Goal: Task Accomplishment & Management: Manage account settings

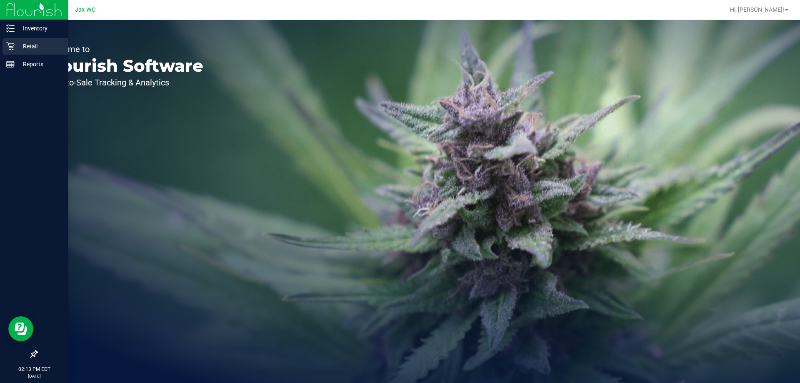
click at [19, 47] on p "Retail" at bounding box center [40, 46] width 50 height 10
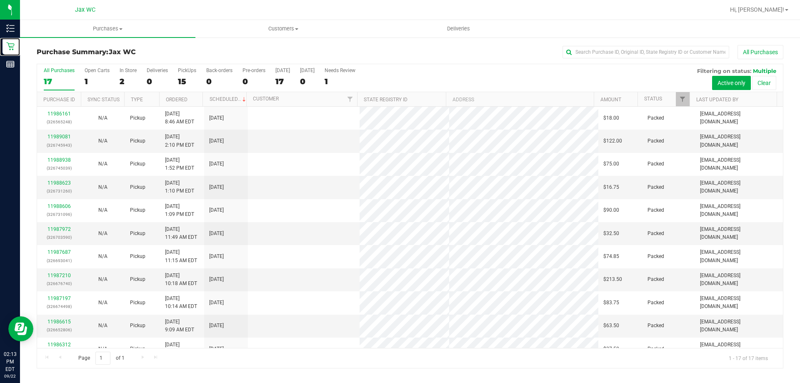
scroll to position [151, 0]
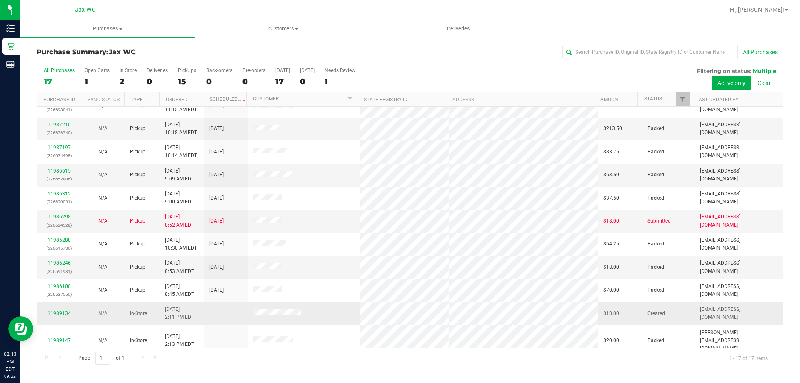
click at [62, 314] on link "11989134" at bounding box center [58, 313] width 23 height 6
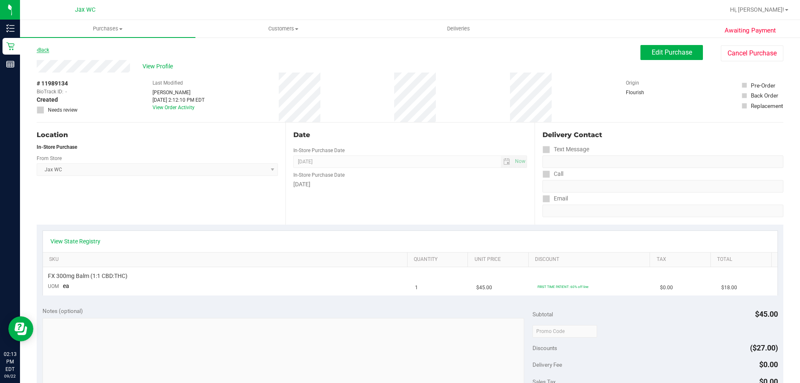
click at [47, 49] on link "Back" at bounding box center [43, 50] width 12 height 6
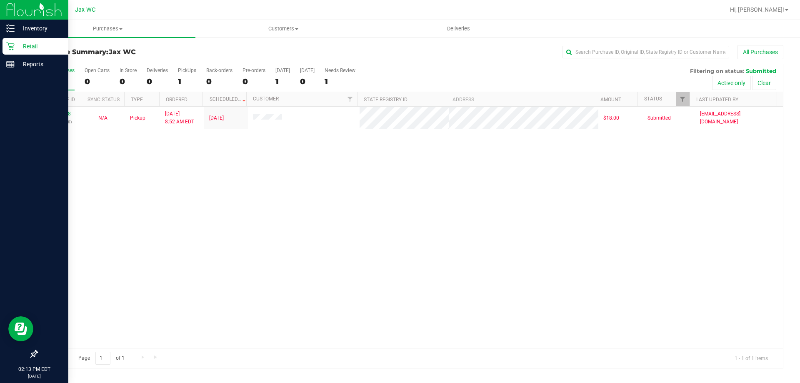
click at [16, 46] on p "Retail" at bounding box center [40, 46] width 50 height 10
click at [27, 47] on p "Retail" at bounding box center [40, 46] width 50 height 10
click at [29, 45] on p "Retail" at bounding box center [40, 46] width 50 height 10
click at [40, 46] on p "Retail" at bounding box center [40, 46] width 50 height 10
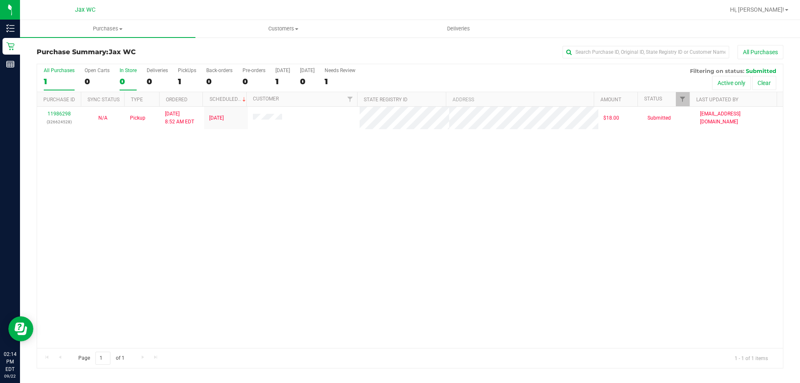
click at [132, 77] on div "0" at bounding box center [128, 82] width 17 height 10
click at [0, 0] on input "In Store 0" at bounding box center [0, 0] width 0 height 0
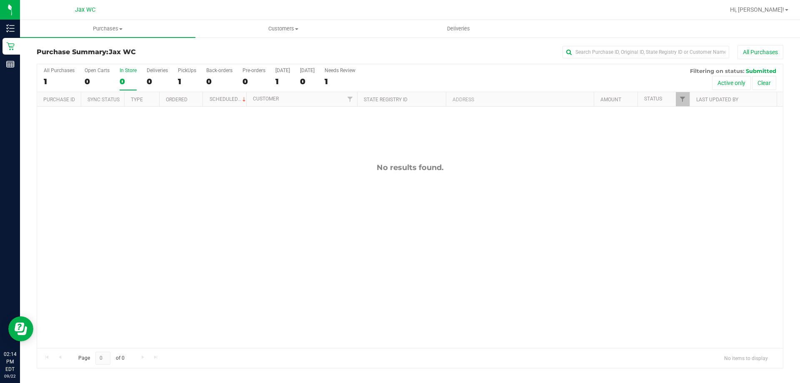
click at [115, 80] on div "All Purchases 1 Open Carts 0 In Store 0 Deliveries 0 PickUps 1 Back-orders 0 Pr…" at bounding box center [410, 78] width 746 height 28
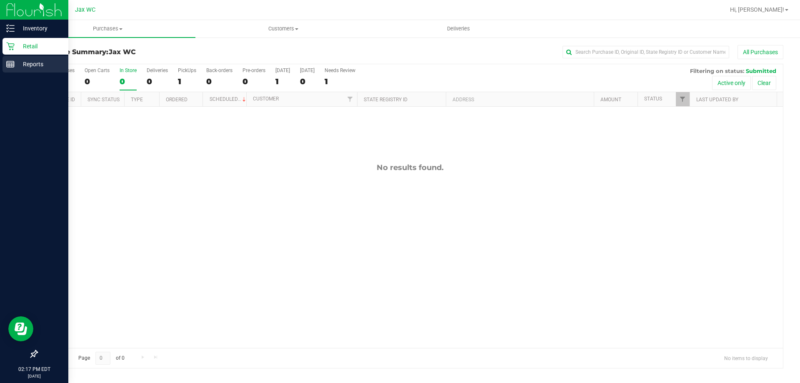
click at [37, 60] on p "Reports" at bounding box center [40, 64] width 50 height 10
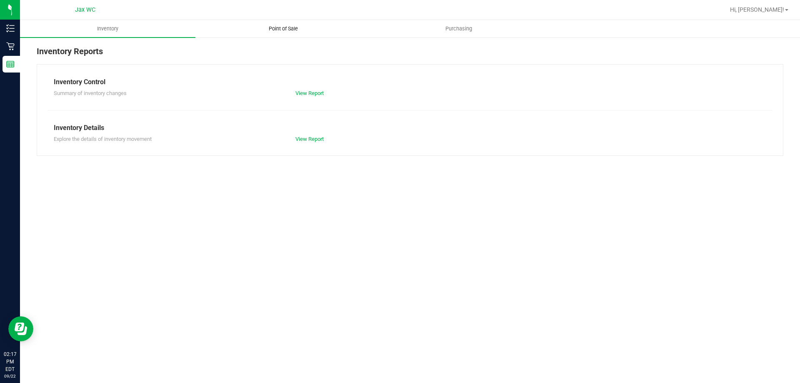
click at [279, 27] on span "Point of Sale" at bounding box center [283, 28] width 52 height 7
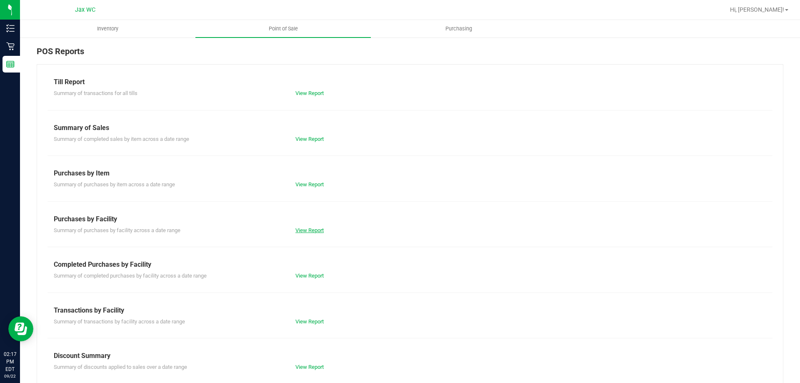
click at [297, 231] on link "View Report" at bounding box center [309, 230] width 28 height 6
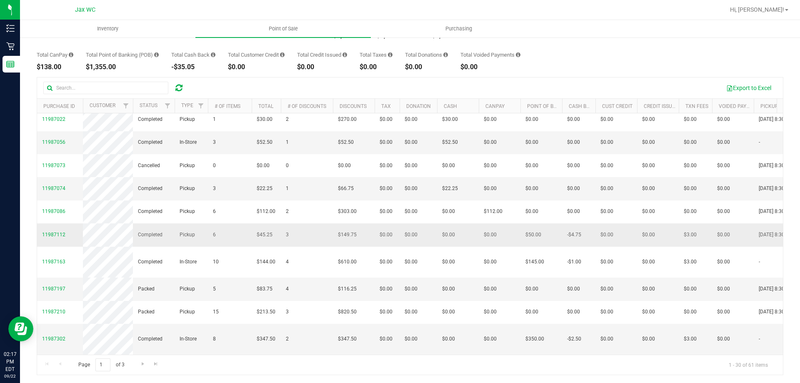
scroll to position [62, 0]
click at [156, 366] on span "Go to the last page" at bounding box center [155, 363] width 7 height 7
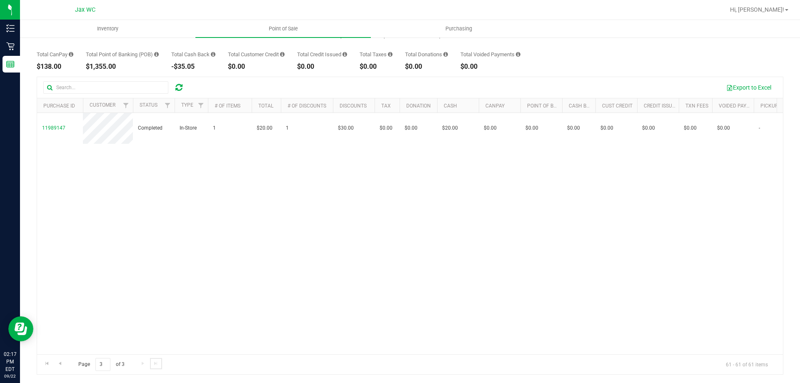
scroll to position [0, 0]
click at [58, 364] on span "Go to the previous page" at bounding box center [60, 363] width 7 height 7
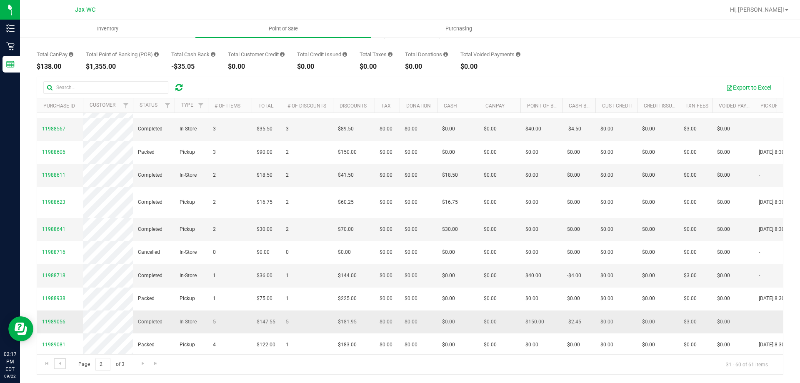
scroll to position [513, 0]
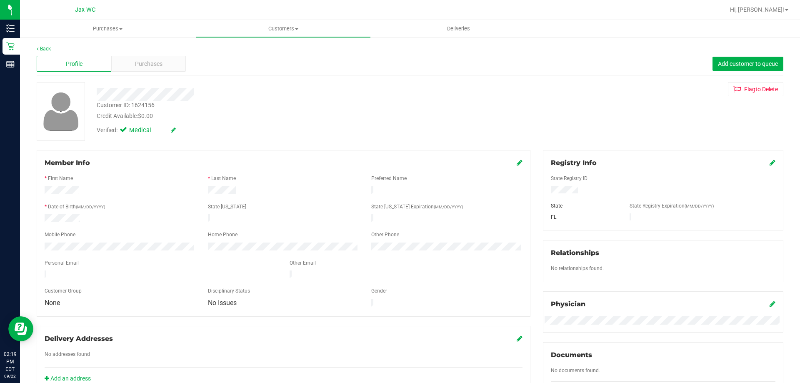
click at [48, 47] on link "Back" at bounding box center [44, 49] width 14 height 6
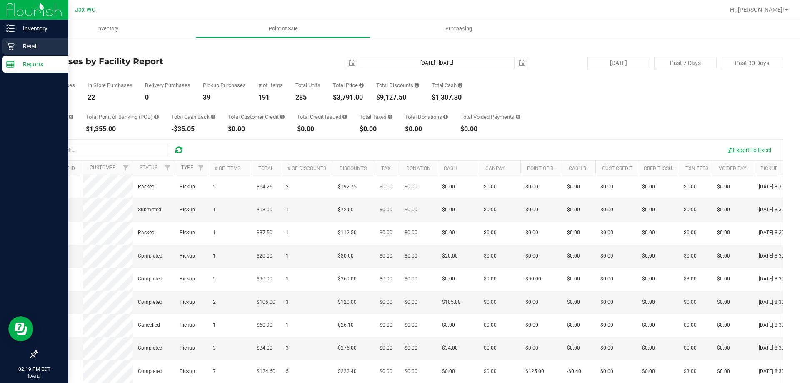
click at [29, 48] on p "Retail" at bounding box center [40, 46] width 50 height 10
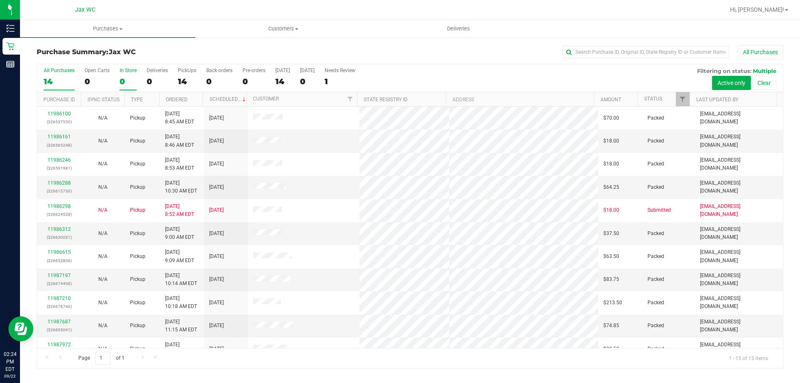
click at [128, 76] on label "In Store 0" at bounding box center [128, 78] width 17 height 23
click at [0, 0] on input "In Store 0" at bounding box center [0, 0] width 0 height 0
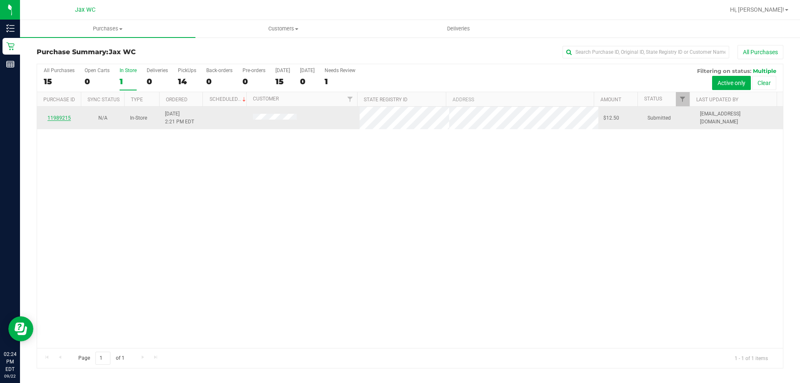
click at [53, 120] on link "11989215" at bounding box center [58, 118] width 23 height 6
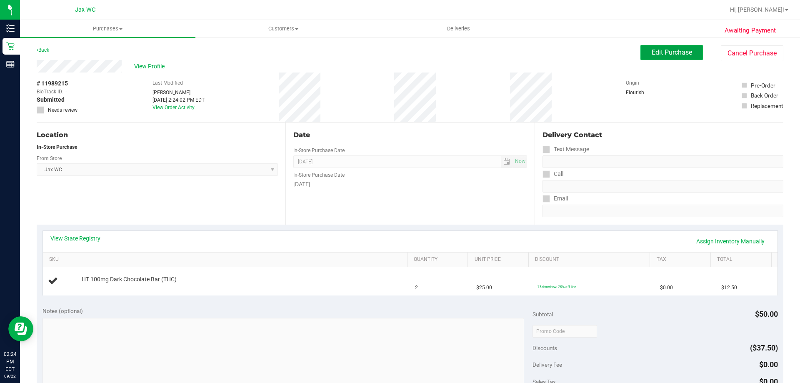
click at [668, 52] on span "Edit Purchase" at bounding box center [671, 52] width 40 height 8
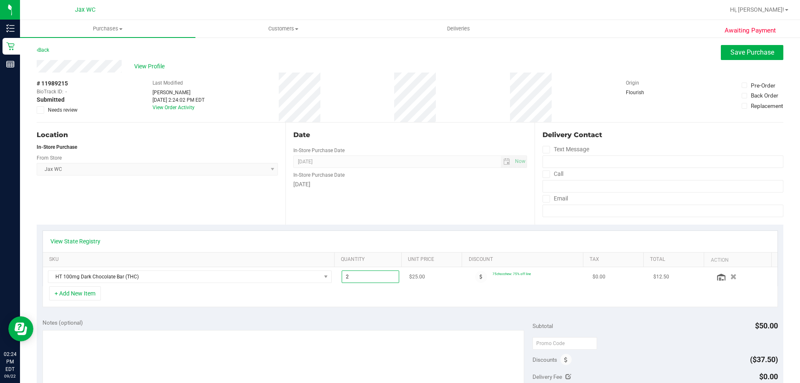
click at [362, 279] on span "2.00 2" at bounding box center [371, 276] width 58 height 12
click at [362, 279] on input "2" at bounding box center [370, 277] width 57 height 12
type input "10"
click at [528, 305] on div "+ Add New Item" at bounding box center [409, 296] width 735 height 21
click at [730, 55] on span "Save Purchase" at bounding box center [752, 52] width 44 height 8
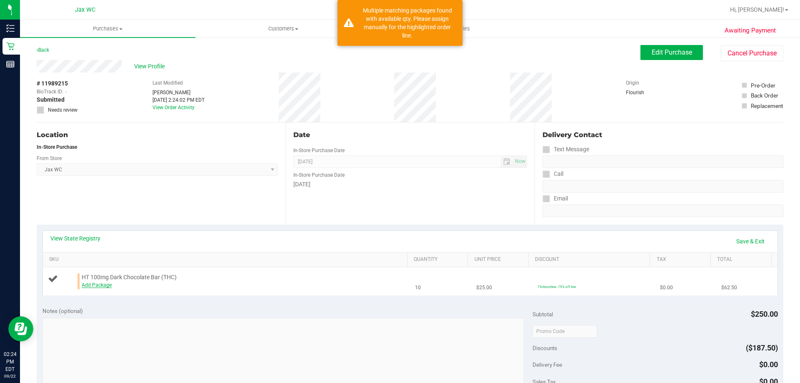
drag, startPoint x: 574, startPoint y: 162, endPoint x: 105, endPoint y: 282, distance: 483.8
click at [105, 282] on link "Add Package" at bounding box center [97, 285] width 30 height 6
click at [110, 287] on span "Select Package" at bounding box center [165, 287] width 167 height 12
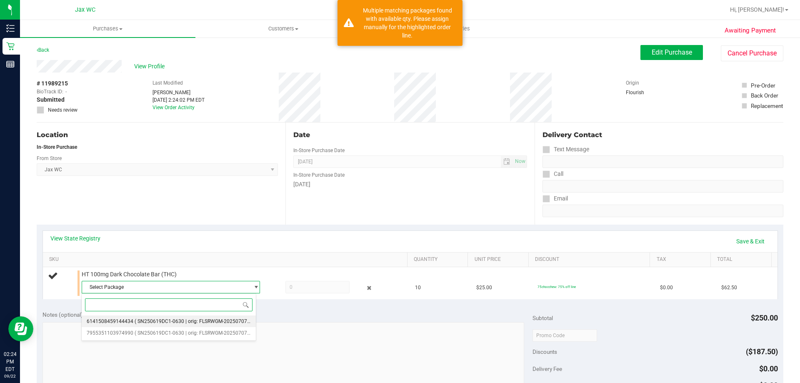
click at [135, 320] on span "( SN250619DC1-0630 | orig: FLSRWGM-20250707-040 )" at bounding box center [197, 321] width 125 height 6
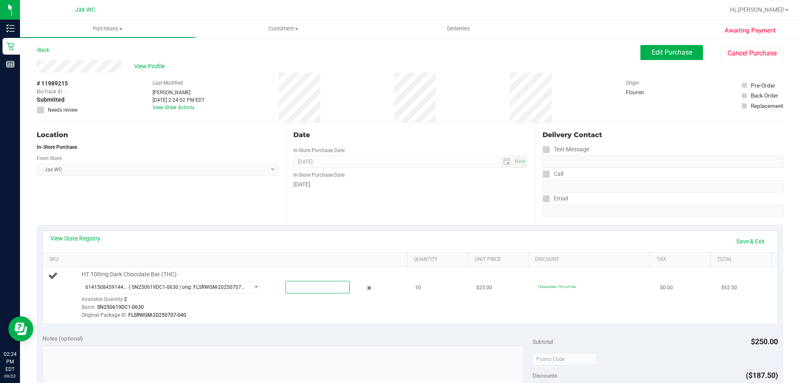
click at [313, 285] on span at bounding box center [317, 287] width 64 height 12
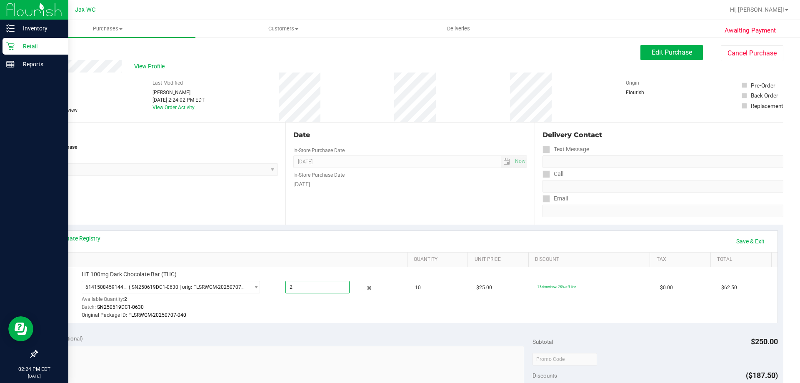
type input "2"
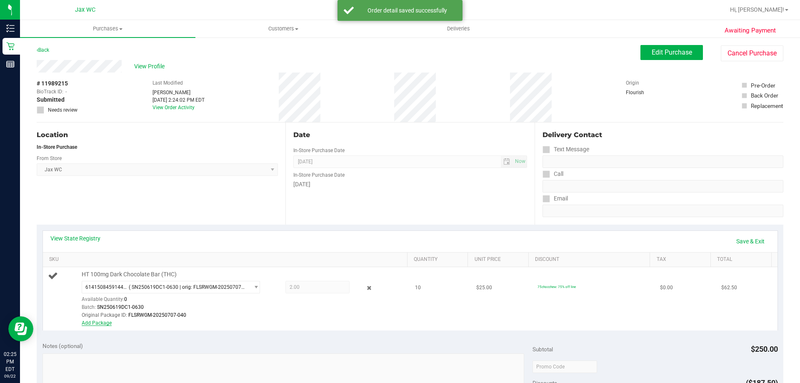
click at [99, 323] on link "Add Package" at bounding box center [97, 323] width 30 height 6
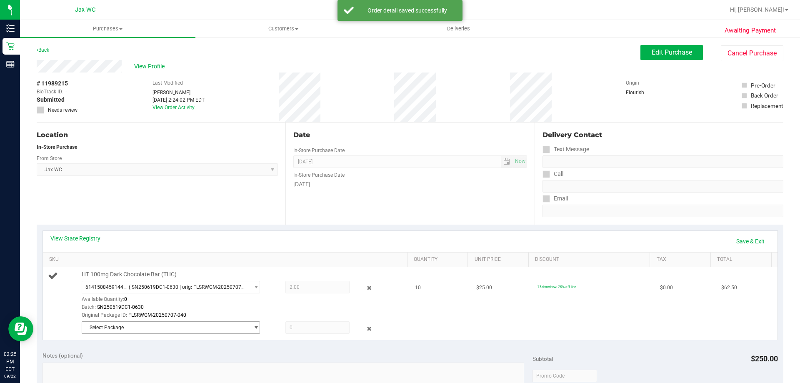
click at [127, 323] on span "Select Package" at bounding box center [165, 328] width 167 height 12
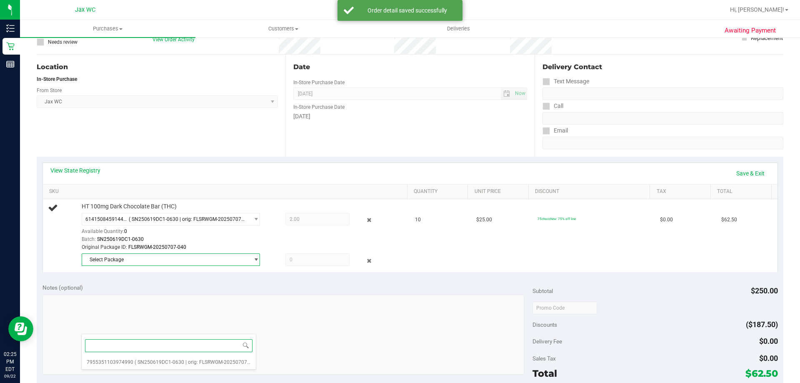
scroll to position [83, 0]
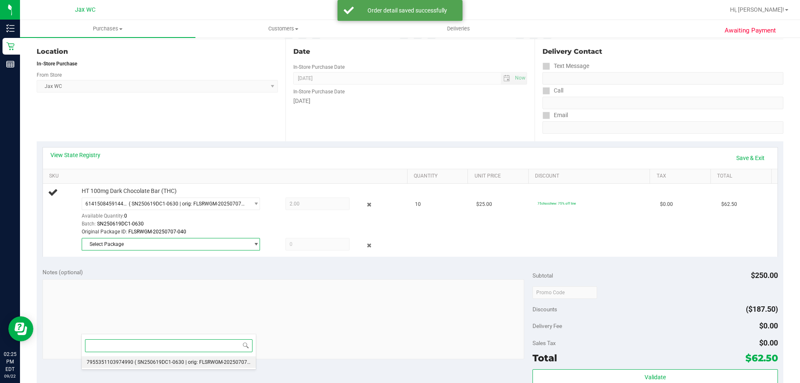
click at [136, 360] on span "( SN250619DC1-0630 | orig: FLSRWGM-20250707-063 )" at bounding box center [197, 362] width 125 height 6
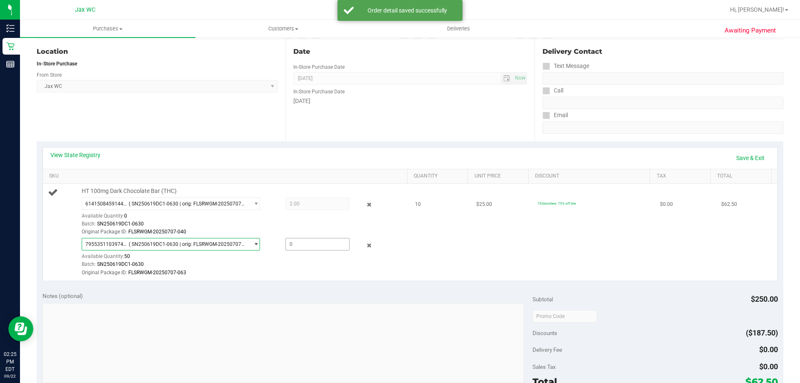
click at [298, 245] on span at bounding box center [317, 244] width 64 height 12
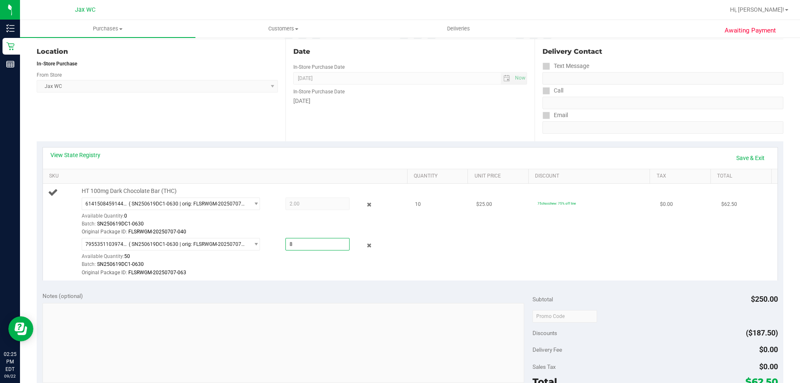
type input "8"
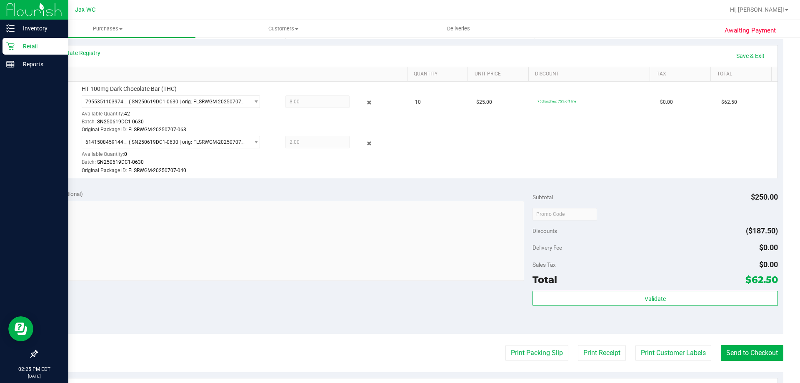
scroll to position [186, 0]
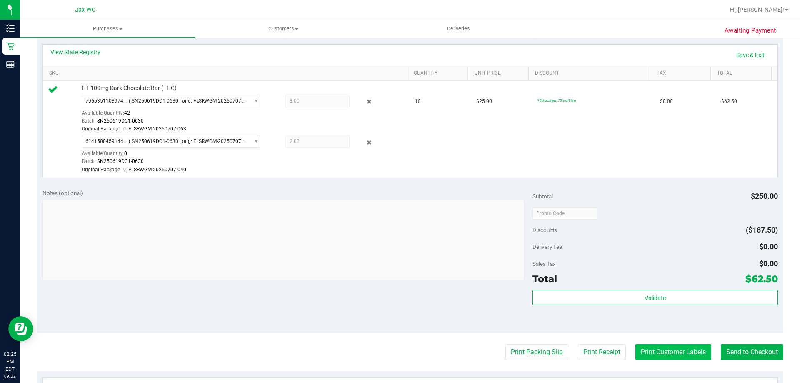
click at [669, 349] on button "Print Customer Labels" at bounding box center [673, 352] width 76 height 16
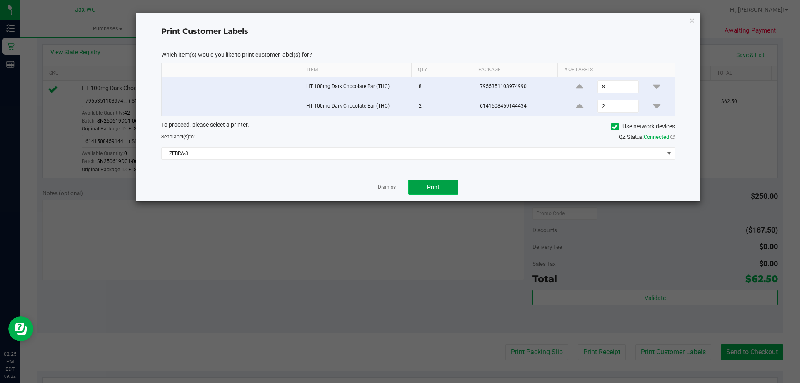
click at [450, 184] on button "Print" at bounding box center [433, 187] width 50 height 15
click at [430, 192] on button "Print" at bounding box center [433, 187] width 50 height 15
click at [353, 159] on span "ZEBRA-3" at bounding box center [413, 153] width 502 height 12
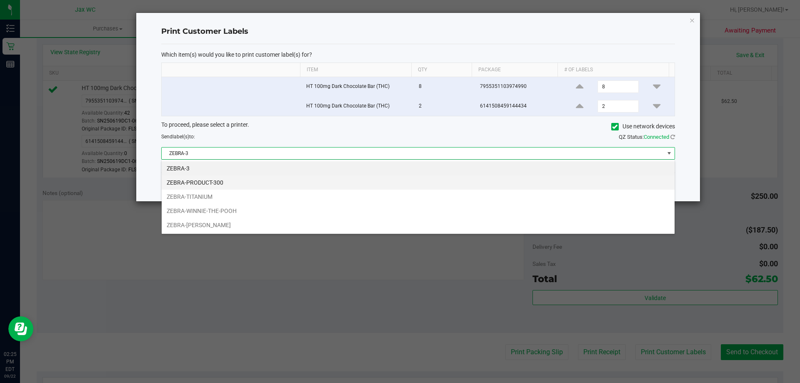
scroll to position [12, 513]
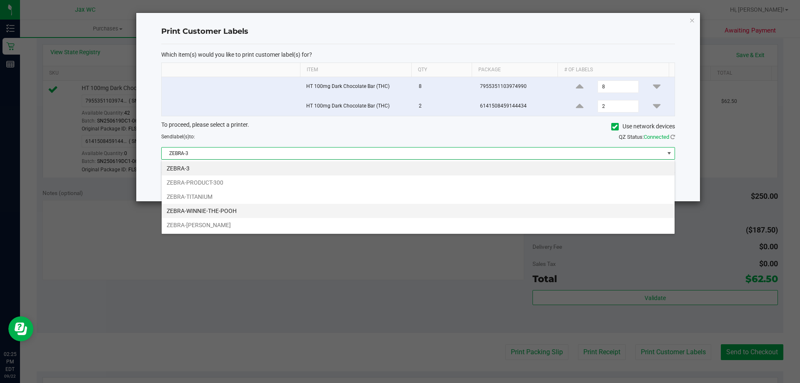
click at [250, 212] on li "ZEBRA-WINNIE-THE-POOH" at bounding box center [418, 211] width 513 height 14
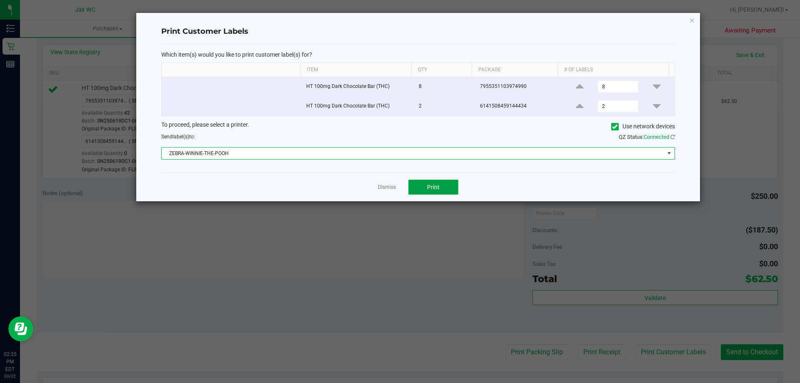
click at [451, 184] on button "Print" at bounding box center [433, 187] width 50 height 15
click at [476, 155] on span "ZEBRA-WINNIE-THE-POOH" at bounding box center [413, 153] width 502 height 12
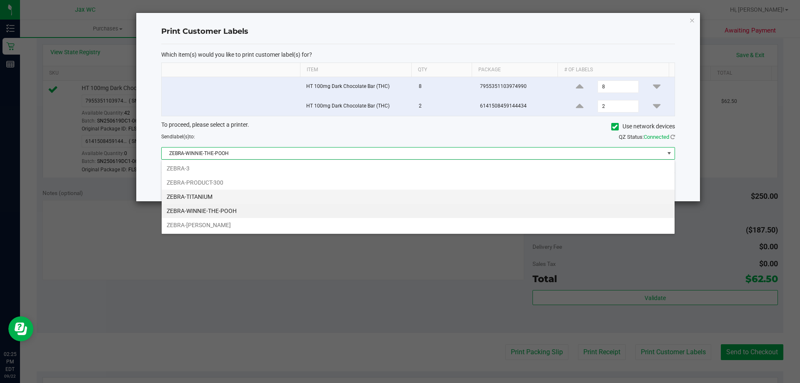
click at [212, 197] on li "ZEBRA-TITANIUM" at bounding box center [418, 197] width 513 height 14
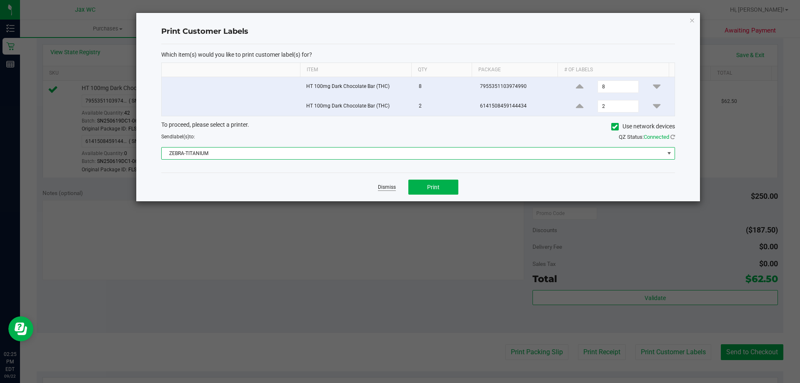
click at [388, 189] on link "Dismiss" at bounding box center [387, 187] width 18 height 7
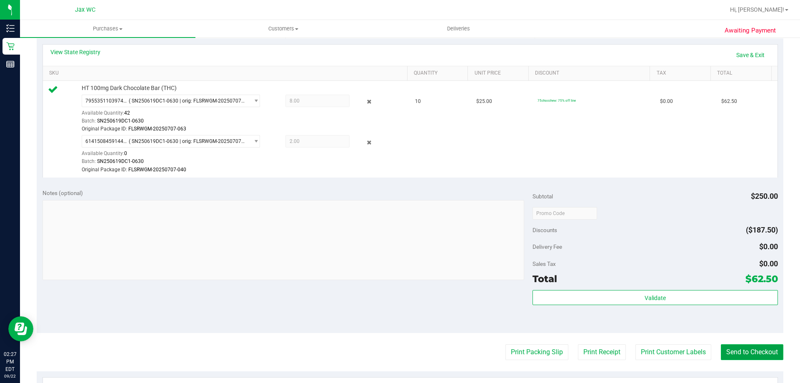
click at [759, 352] on button "Send to Checkout" at bounding box center [752, 352] width 62 height 16
